Goal: Entertainment & Leisure: Consume media (video, audio)

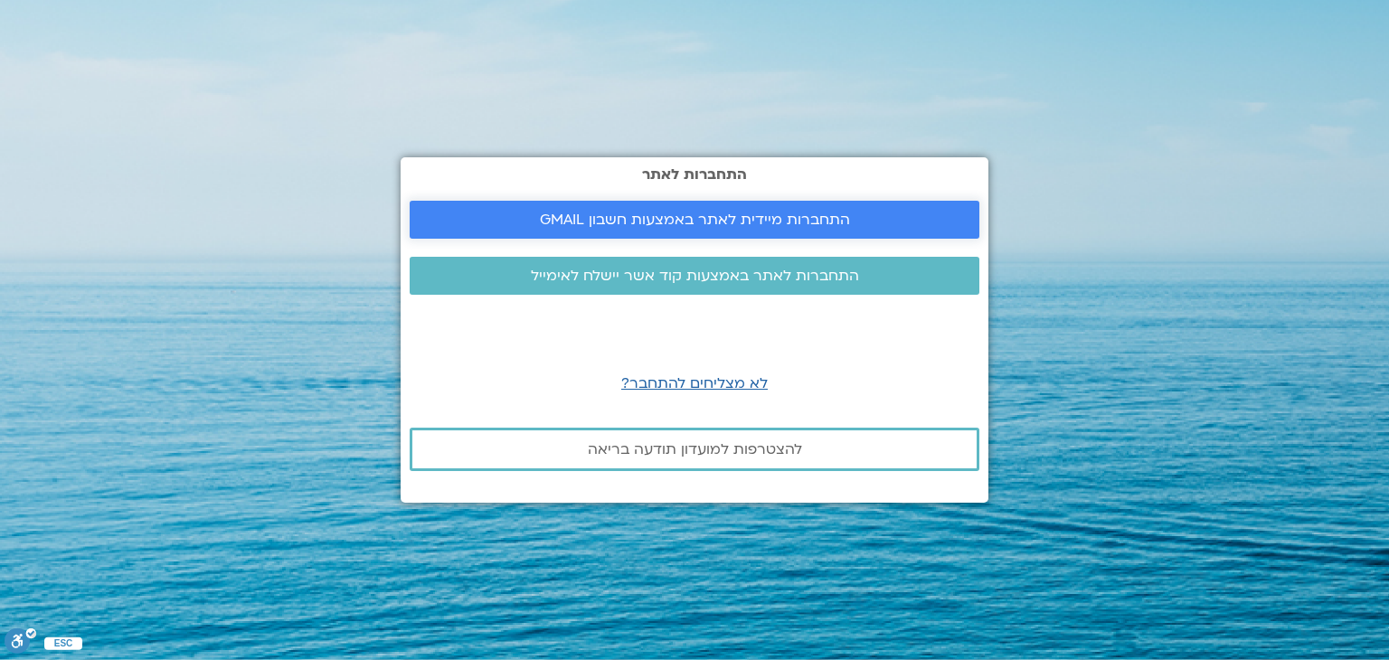
click at [610, 220] on span "התחברות מיידית לאתר באמצעות חשבון GMAIL" at bounding box center [695, 220] width 310 height 16
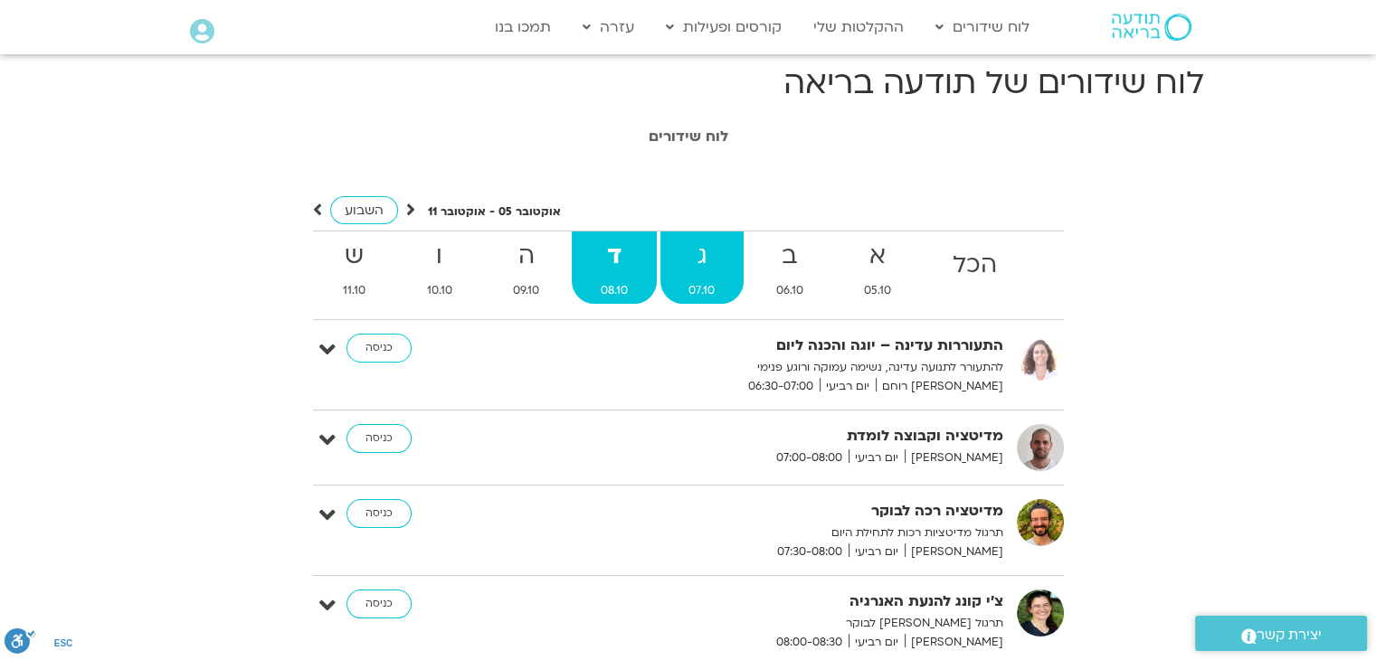
click at [708, 258] on strong "ג" at bounding box center [702, 256] width 84 height 41
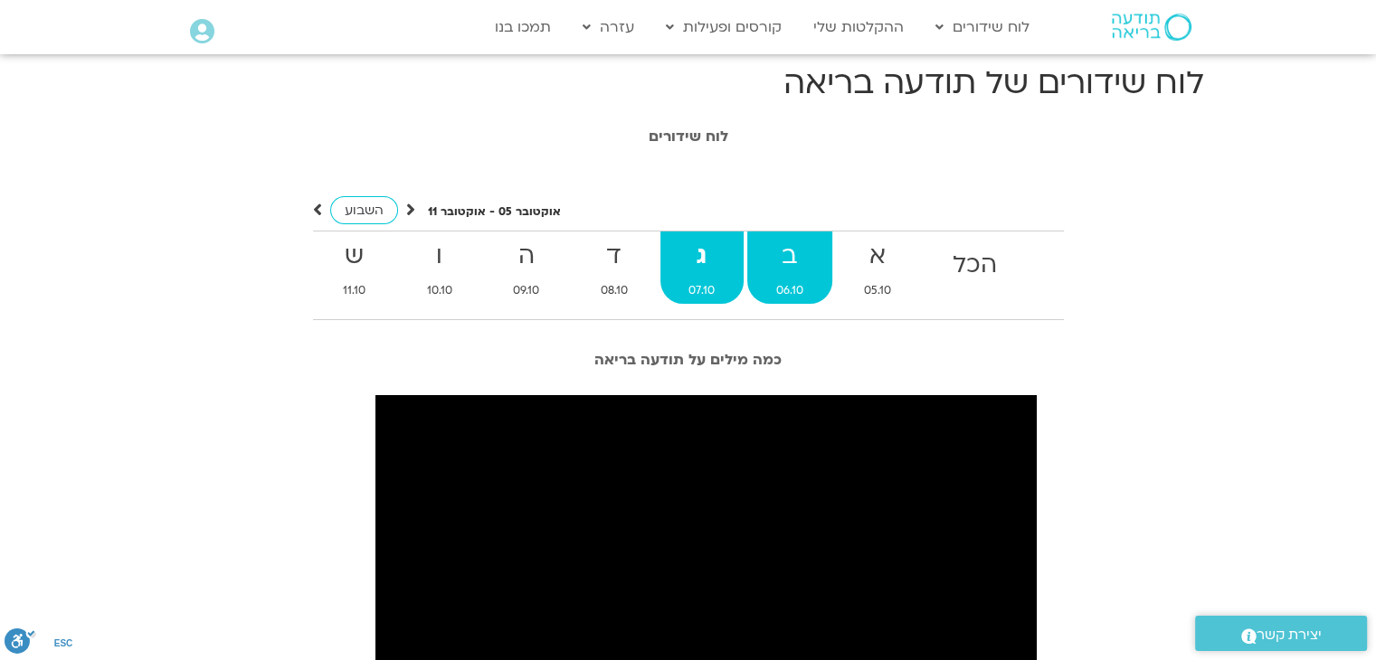
click at [801, 261] on strong "ב" at bounding box center [789, 256] width 85 height 41
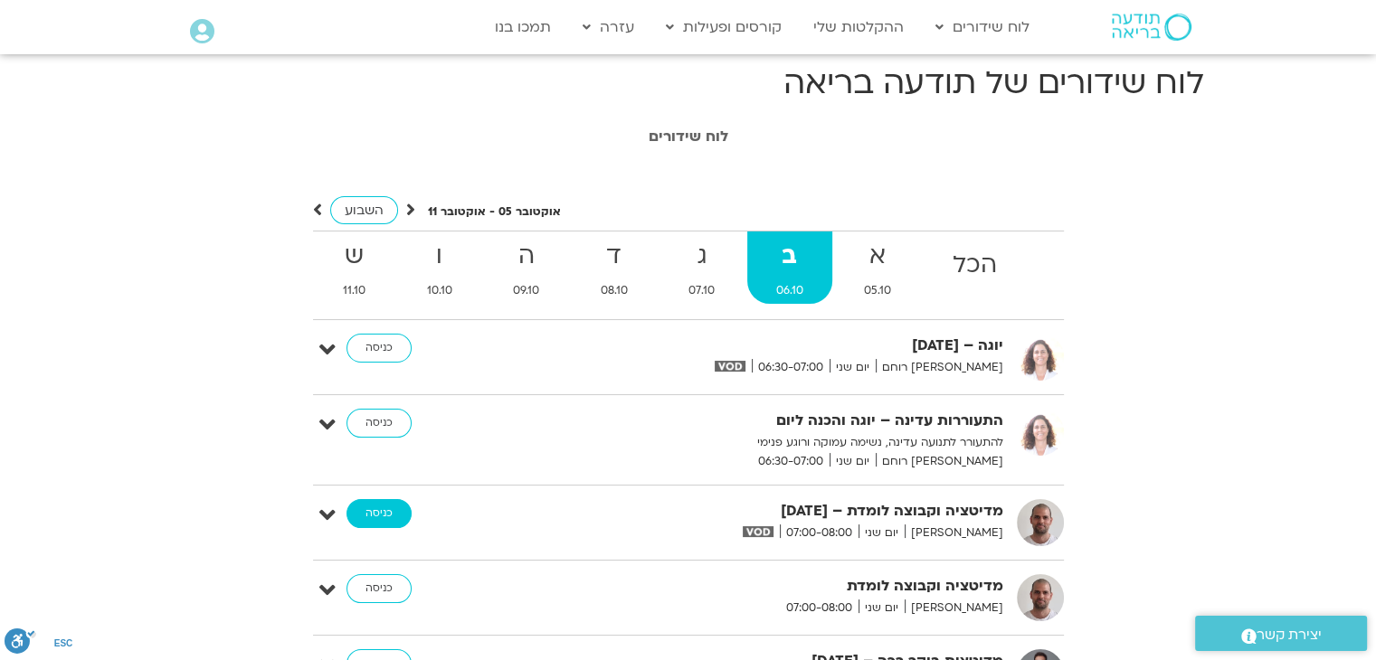
click at [361, 526] on link "כניסה" at bounding box center [378, 513] width 65 height 29
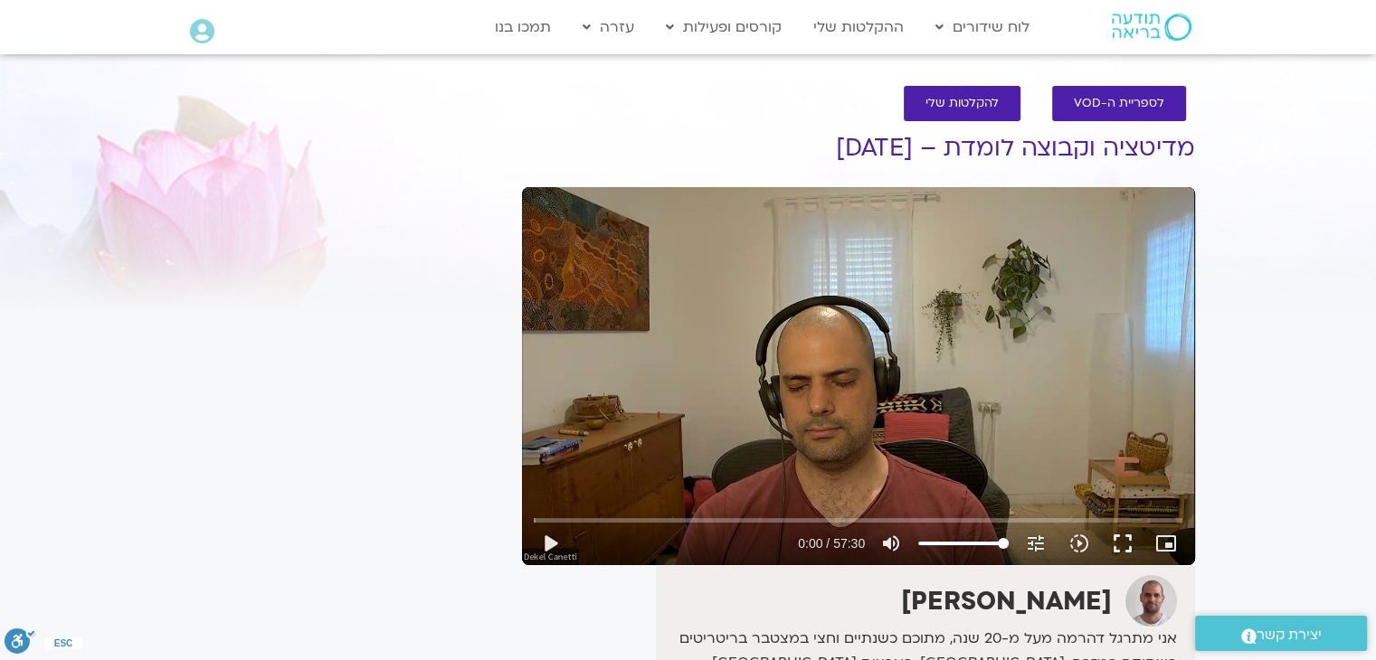
click at [878, 425] on div "Skip Ad play_arrow 0:00 / 57:30 volume_up Mute tune Resolution Auto 720p slow_m…" at bounding box center [858, 376] width 673 height 378
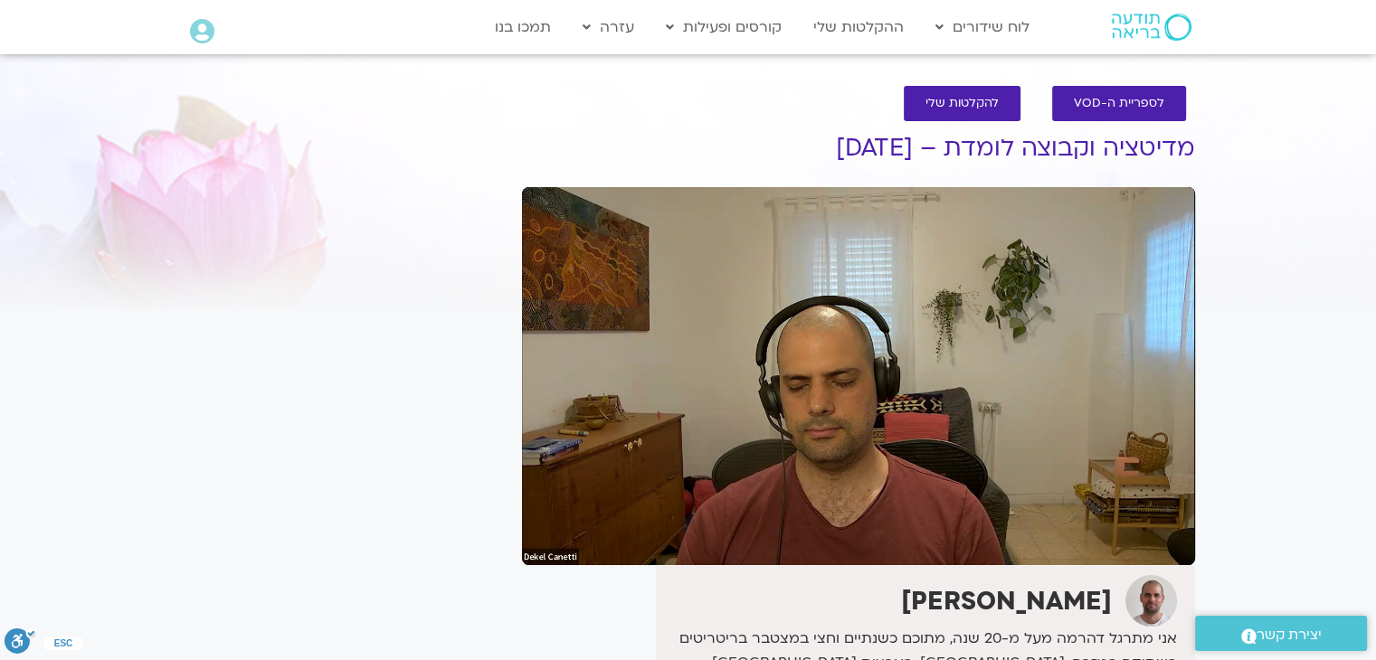
click at [431, 353] on div "It seems we can't find what you're looking for. It seems we can't find what you…" at bounding box center [343, 597] width 340 height 987
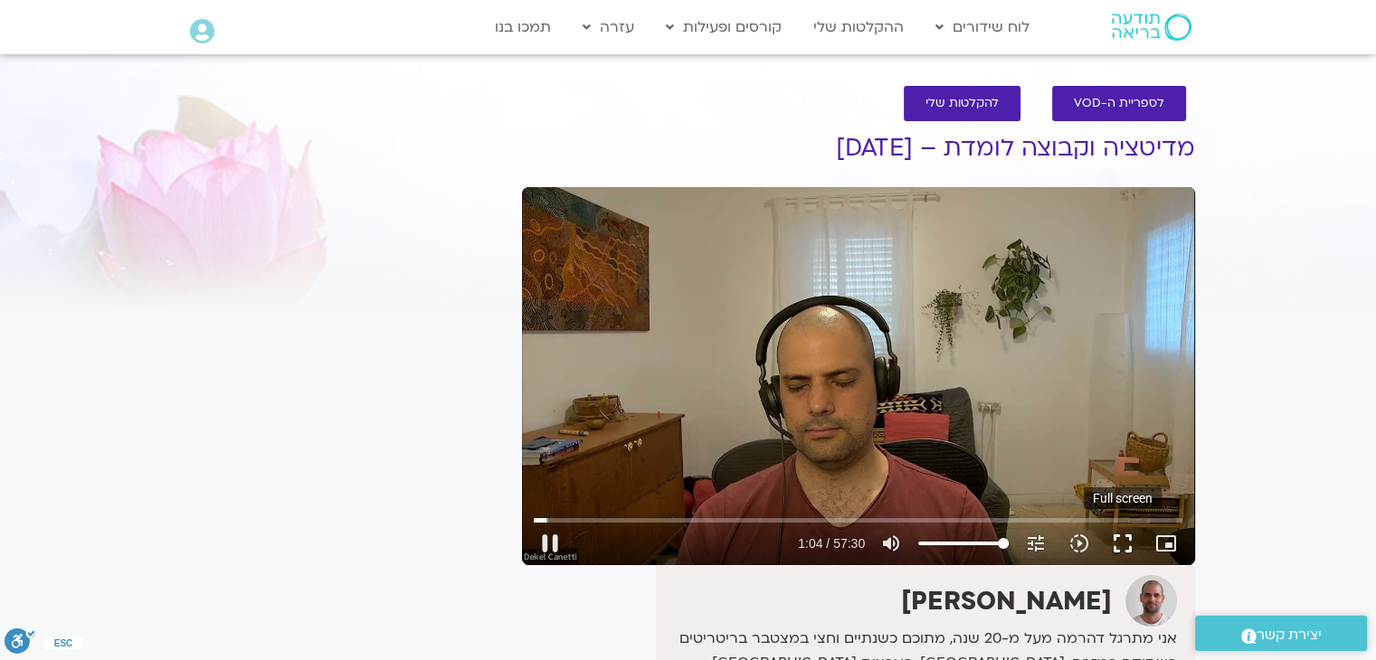
click at [1132, 539] on button "fullscreen" at bounding box center [1122, 543] width 43 height 43
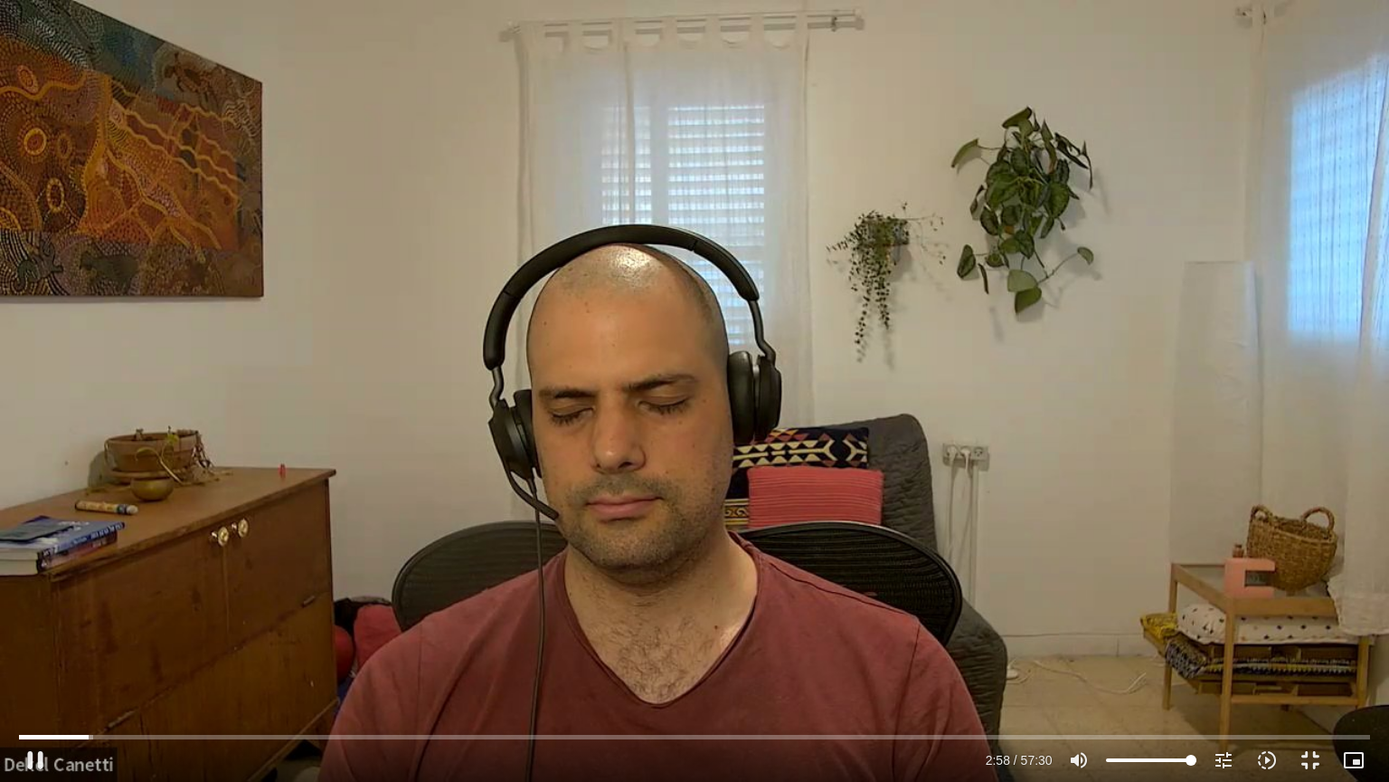
click at [967, 544] on div "Skip Ad 57:30 pause 2:58 / 57:30 volume_up Mute tune Resolution Auto 720p slow_…" at bounding box center [694, 391] width 1389 height 782
click at [969, 544] on div "Skip Ad 57:30 play_arrow 2:58 / 57:30 volume_up Mute tune Resolution Auto 720p …" at bounding box center [694, 391] width 1389 height 782
click at [113, 659] on input "Seek" at bounding box center [694, 736] width 1351 height 11
click at [107, 659] on div "Skip Ad 3:36 pause 3:50 / 57:30 volume_up Mute tune Resolution Auto 720p slow_m…" at bounding box center [694, 752] width 1361 height 59
click at [104, 659] on input "Seek" at bounding box center [694, 736] width 1351 height 11
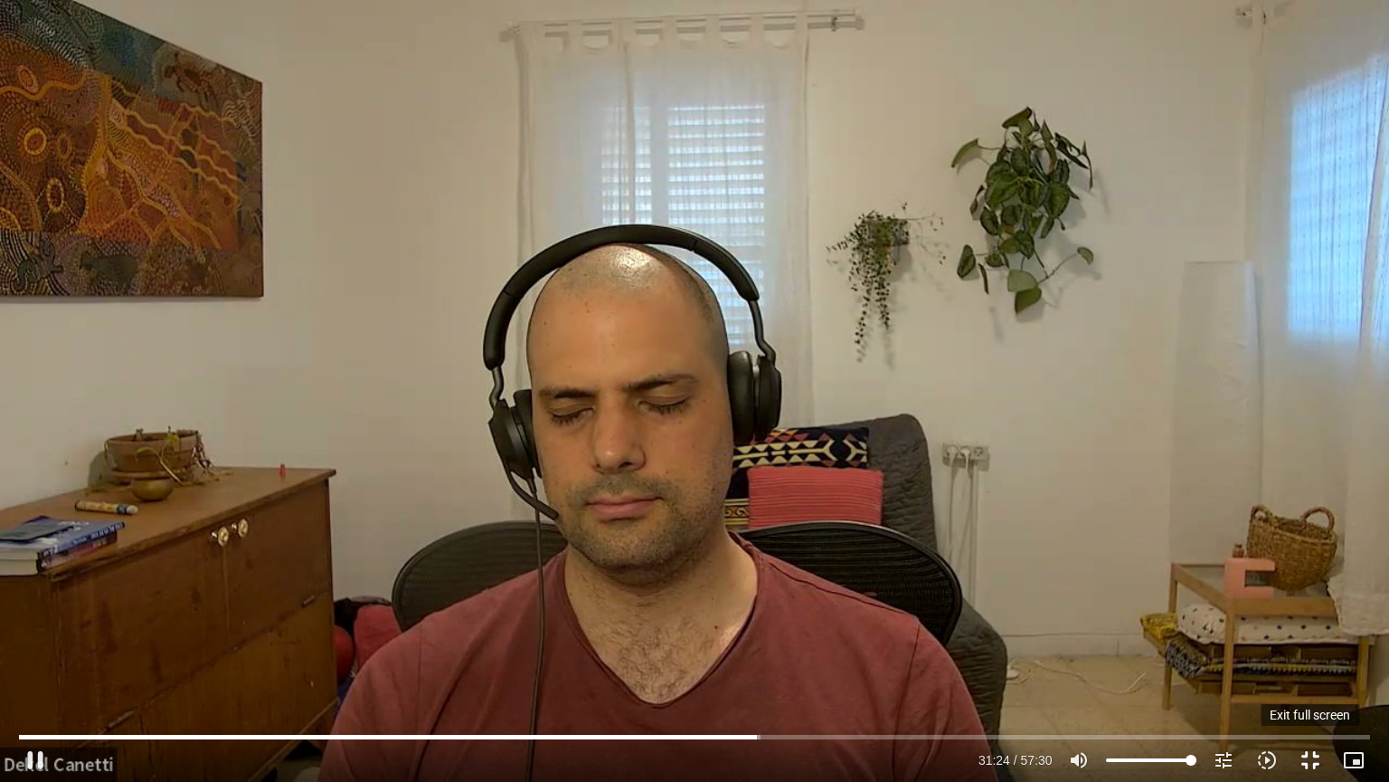
click at [1304, 659] on button "fullscreen_exit" at bounding box center [1310, 759] width 43 height 43
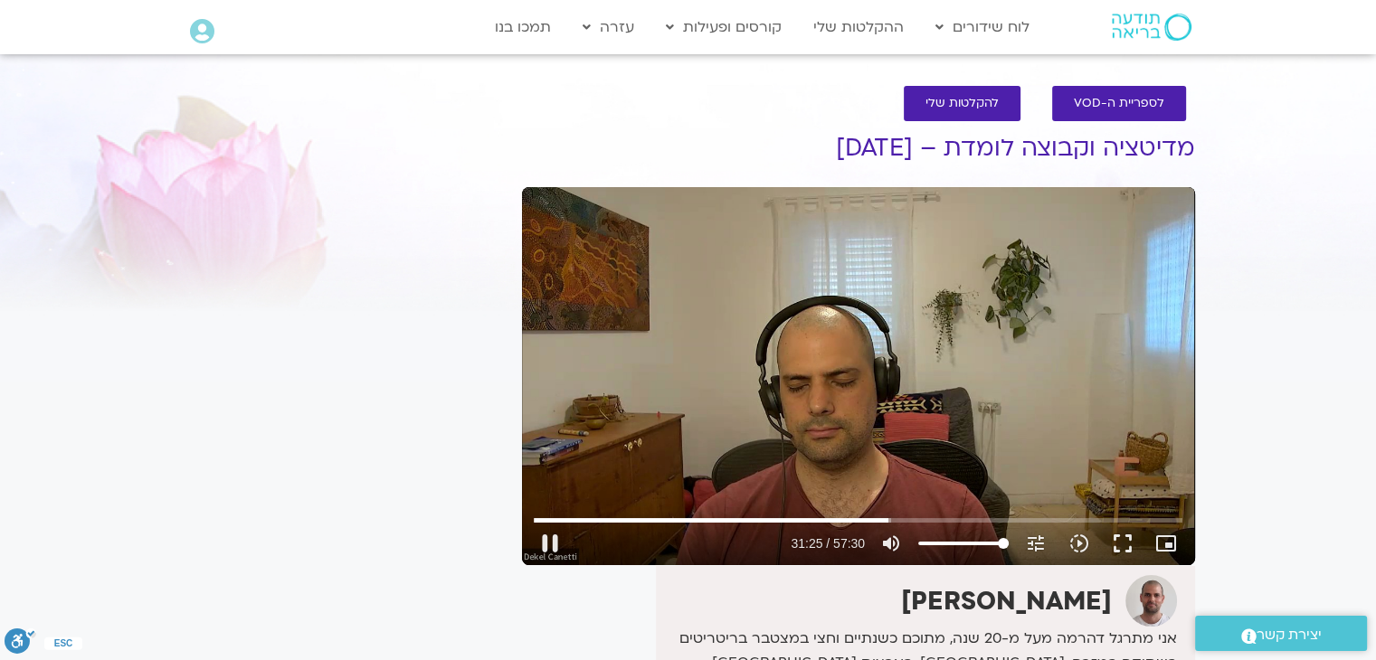
click at [816, 403] on div "Skip Ad 54:04 pause 31:25 / 57:30 volume_up Mute tune Resolution Auto 720p slow…" at bounding box center [858, 376] width 673 height 378
type input "1885.827851"
click at [1129, 536] on button "fullscreen" at bounding box center [1122, 543] width 43 height 43
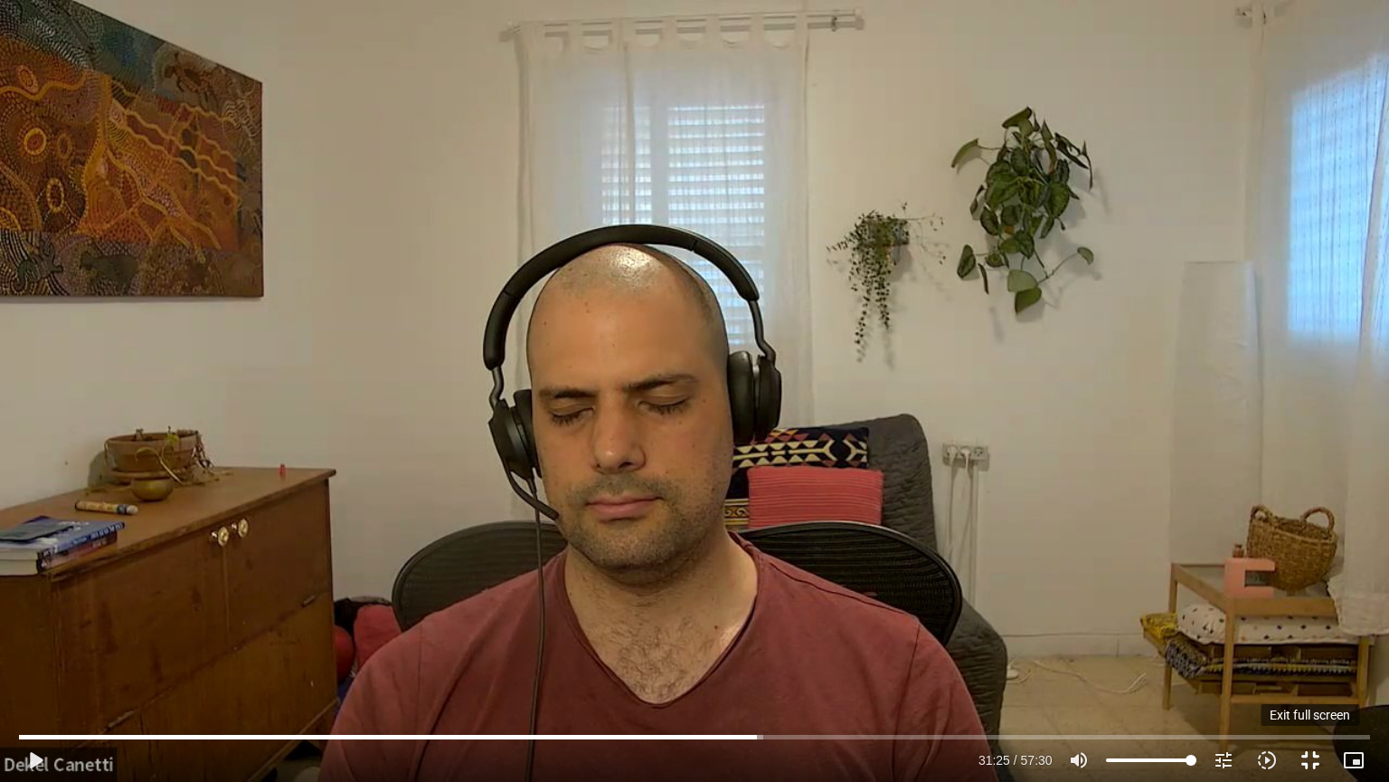
click at [1305, 659] on button "fullscreen_exit" at bounding box center [1310, 759] width 43 height 43
